Goal: Check status: Check status

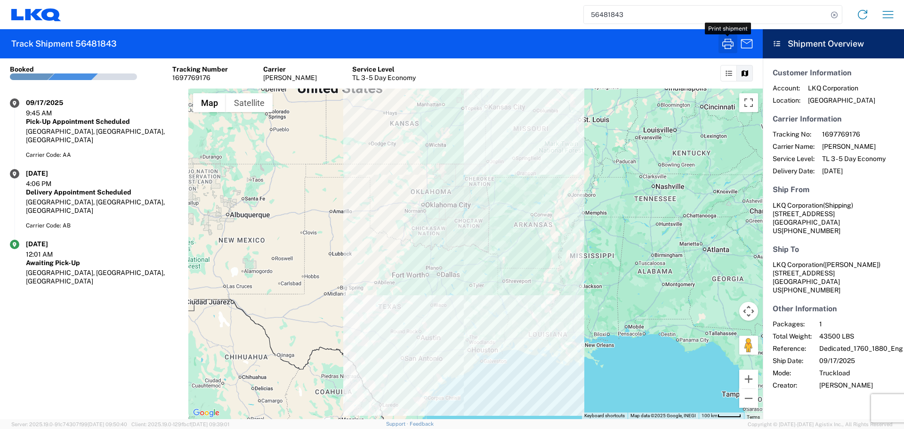
click at [729, 49] on icon "button" at bounding box center [727, 44] width 11 height 10
click at [604, 18] on input "56481843" at bounding box center [706, 15] width 244 height 18
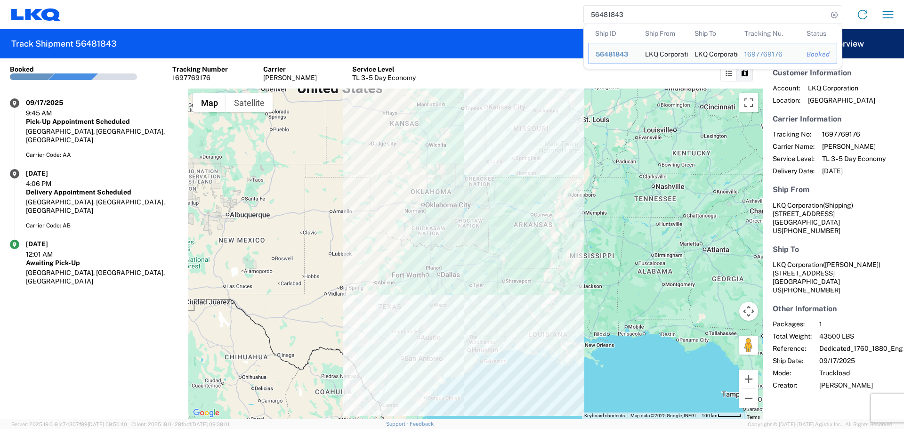
click at [604, 18] on input "56481843" at bounding box center [706, 15] width 244 height 18
paste input "792079"
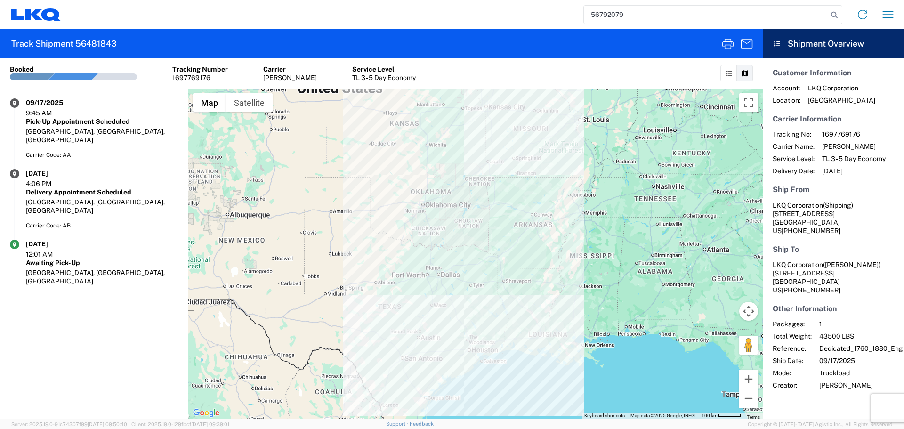
type input "56792079"
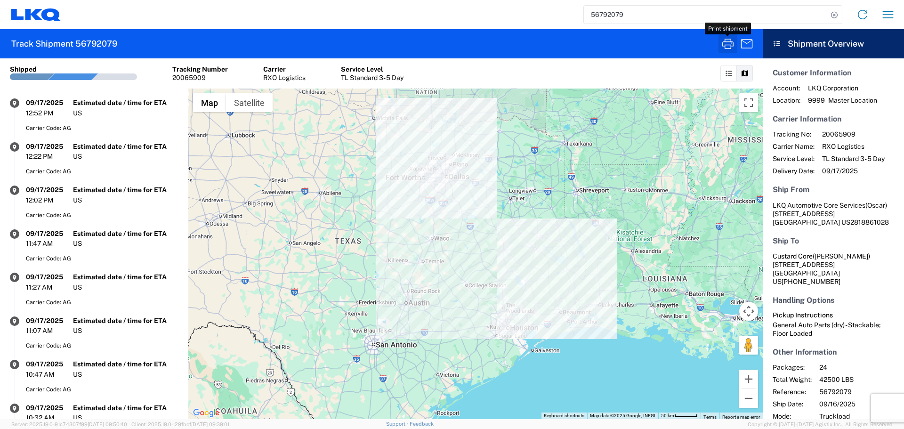
click at [724, 48] on icon "button" at bounding box center [728, 43] width 15 height 15
